Goal: Use online tool/utility: Utilize a website feature to perform a specific function

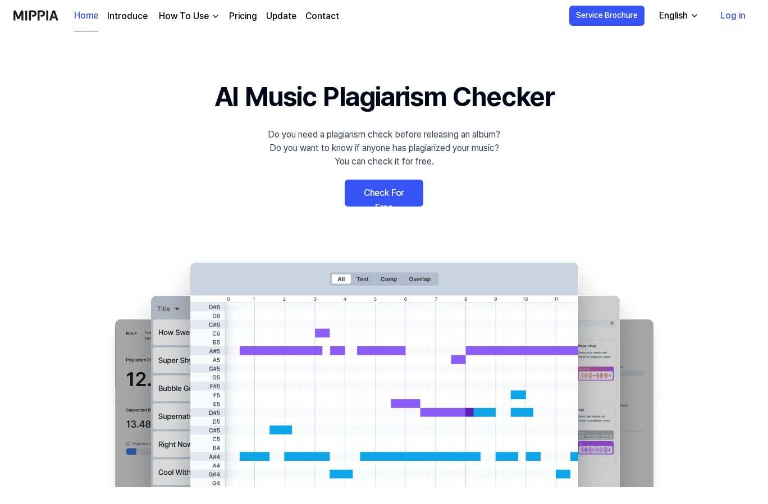
click at [398, 197] on link "Check For Free" at bounding box center [384, 193] width 79 height 27
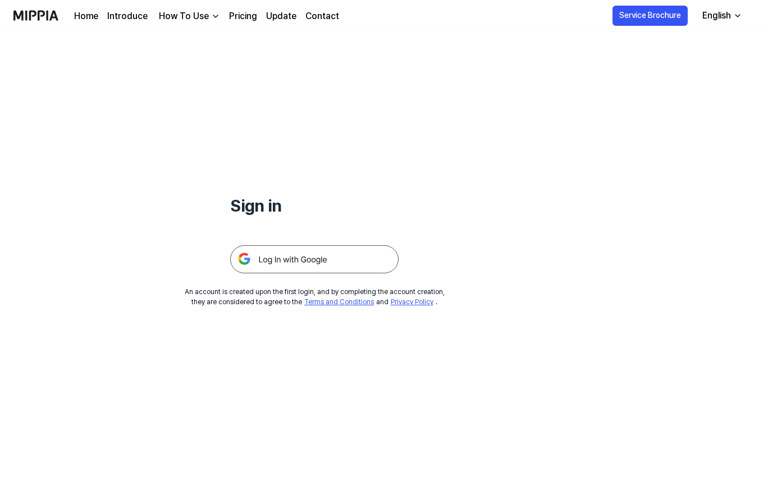
click at [338, 248] on img at bounding box center [314, 259] width 169 height 28
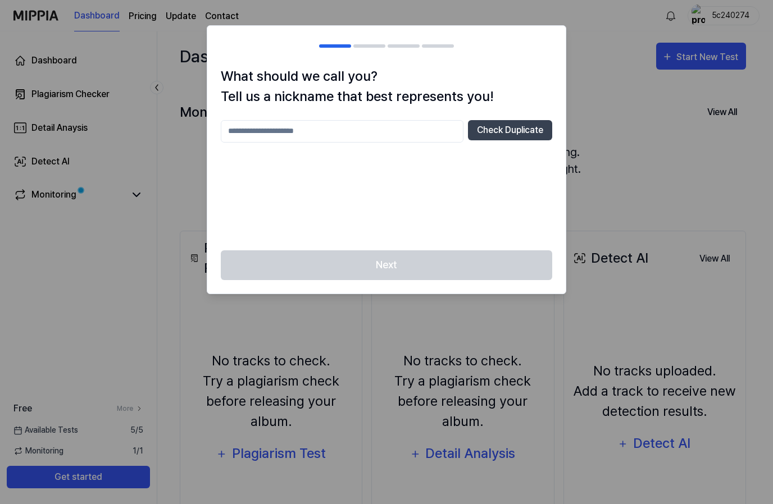
click at [393, 130] on input "text" at bounding box center [342, 131] width 243 height 22
type input "*"
type input "*******"
click at [613, 258] on div at bounding box center [386, 252] width 773 height 504
click at [503, 139] on button "Check Duplicate" at bounding box center [510, 130] width 84 height 20
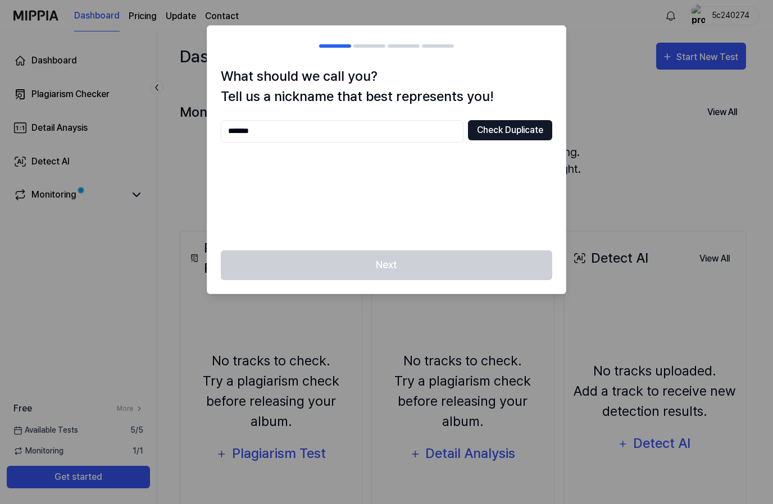
click at [506, 134] on button "Check Duplicate" at bounding box center [510, 130] width 84 height 20
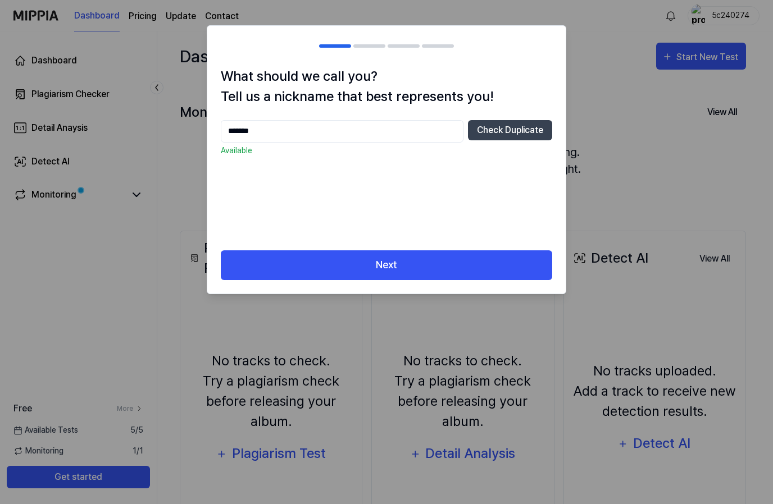
click at [449, 280] on div "Next" at bounding box center [386, 272] width 358 height 43
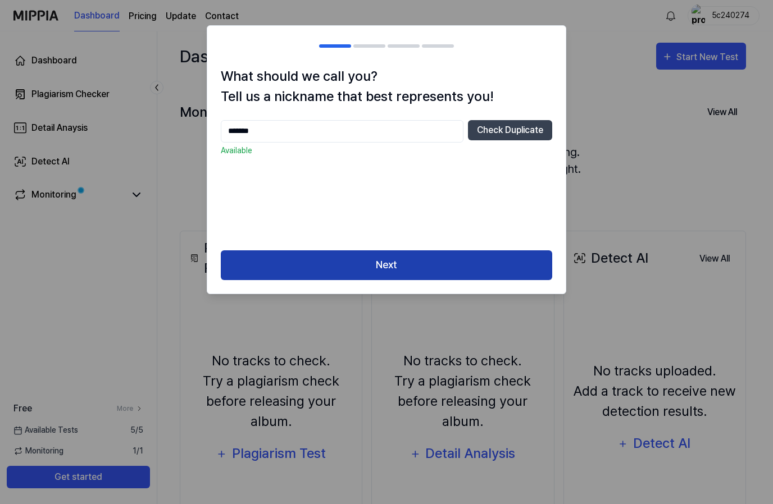
click at [451, 273] on button "Next" at bounding box center [386, 266] width 331 height 30
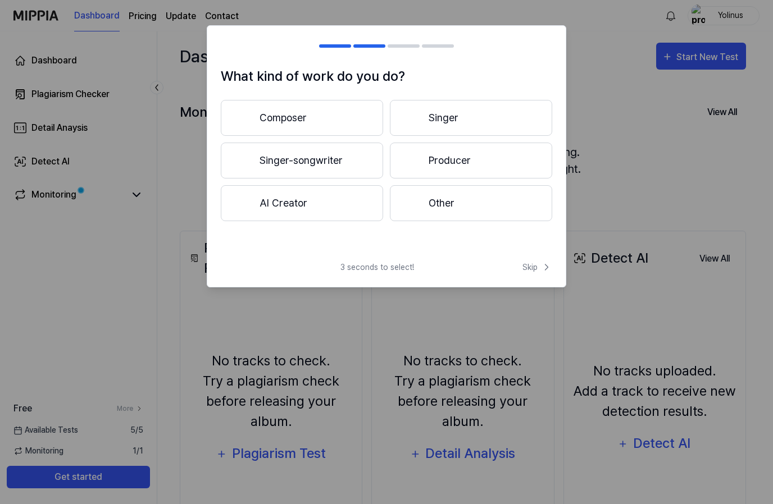
click at [310, 111] on button "Composer" at bounding box center [302, 118] width 162 height 36
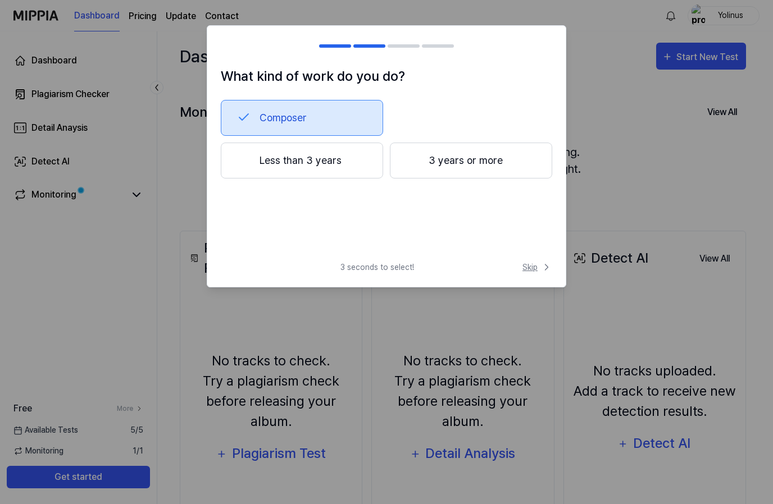
click at [529, 271] on span "Skip" at bounding box center [537, 268] width 30 height 12
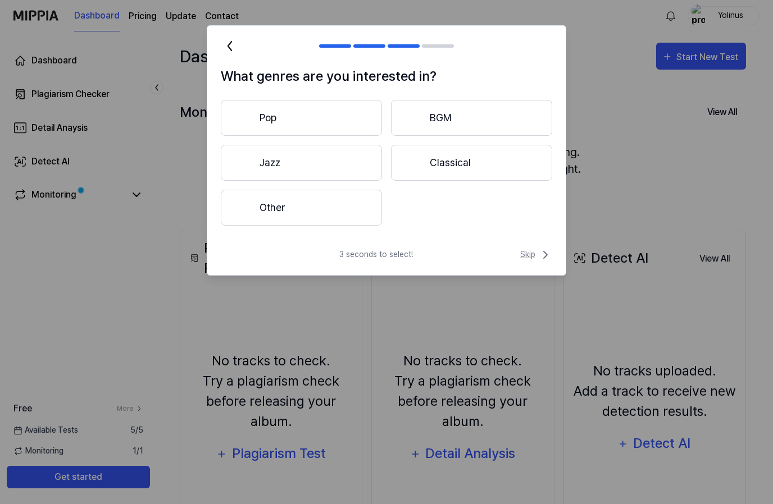
click at [537, 256] on span "Skip" at bounding box center [536, 254] width 32 height 13
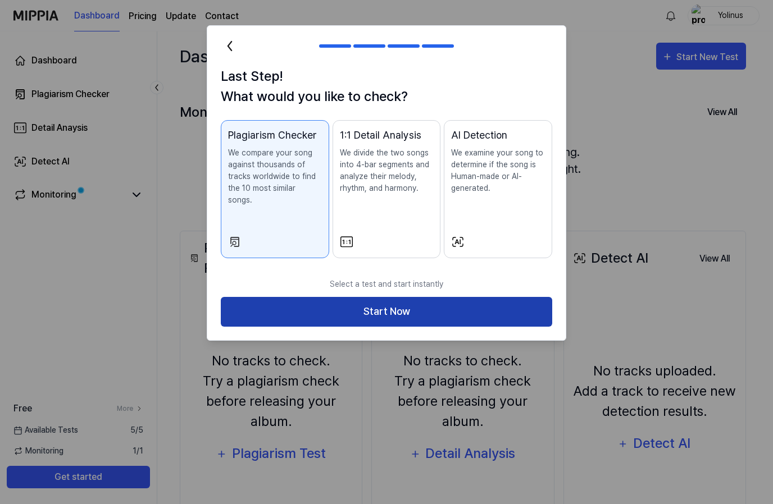
click at [492, 304] on button "Start Now" at bounding box center [386, 312] width 331 height 30
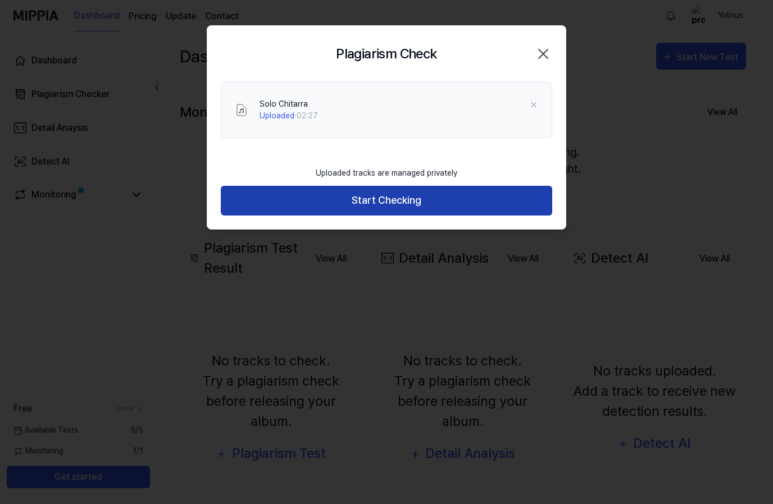
click at [406, 186] on button "Start Checking" at bounding box center [386, 201] width 331 height 30
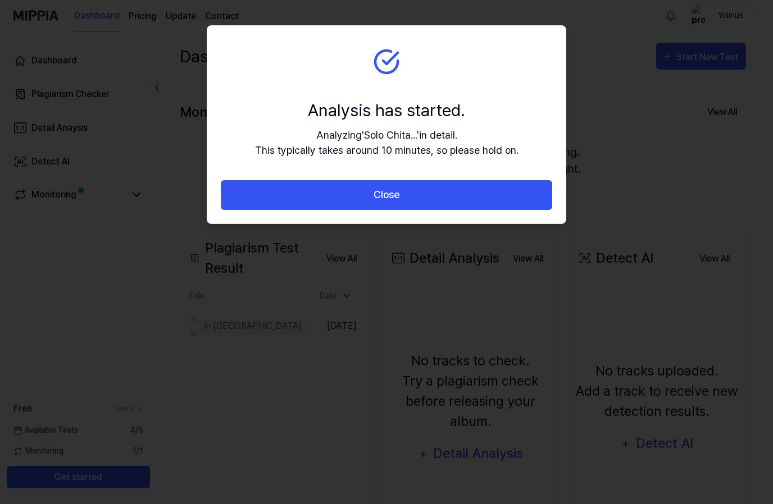
click at [406, 192] on button "Close" at bounding box center [386, 195] width 331 height 30
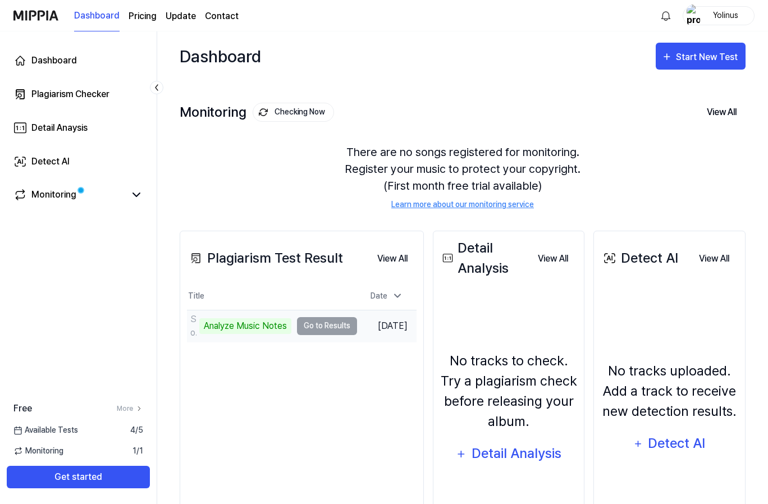
click at [325, 328] on td "Solo Chitarra Analyze Music Notes Go to Results" at bounding box center [272, 326] width 170 height 31
click at [325, 326] on td "Solo Chitarra Analyze Music Notes Go to Results" at bounding box center [272, 326] width 170 height 31
